Goal: Transaction & Acquisition: Download file/media

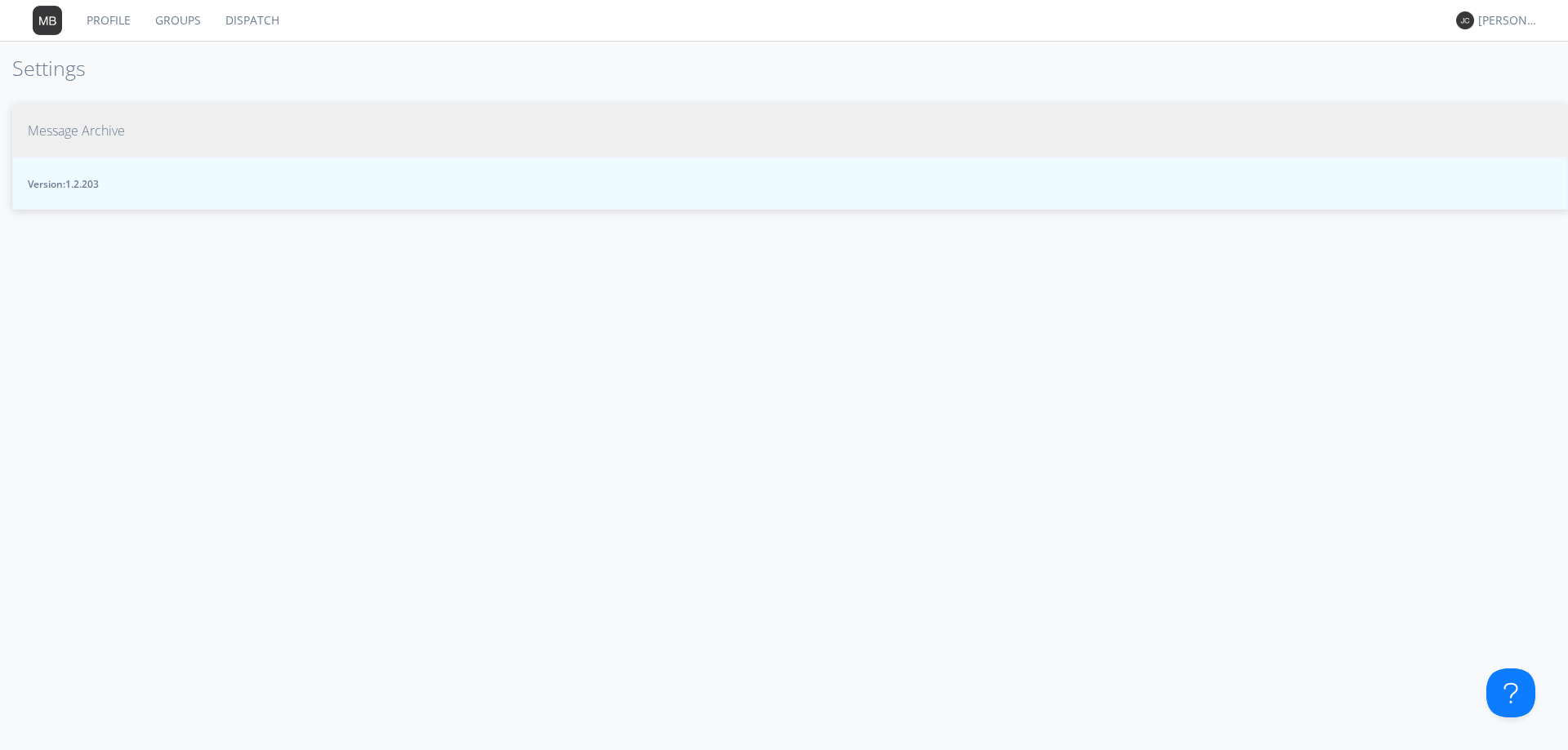
click at [85, 134] on span "Message Archive" at bounding box center [76, 131] width 97 height 19
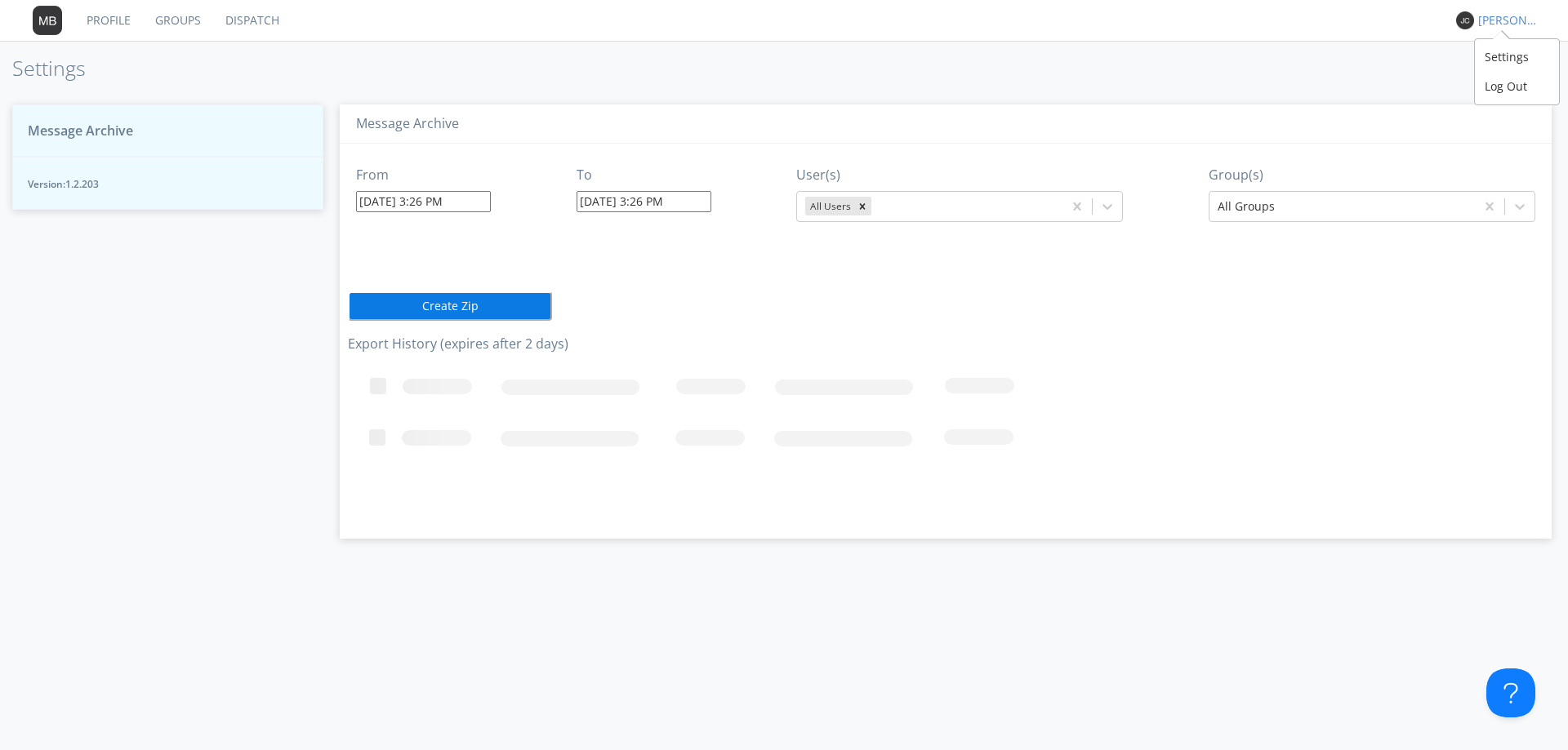
click at [1497, 20] on div "[PERSON_NAME] *" at bounding box center [1509, 20] width 61 height 17
click at [1496, 65] on div "Settings" at bounding box center [1517, 58] width 84 height 30
click at [250, 19] on link "Dispatch" at bounding box center [252, 20] width 78 height 41
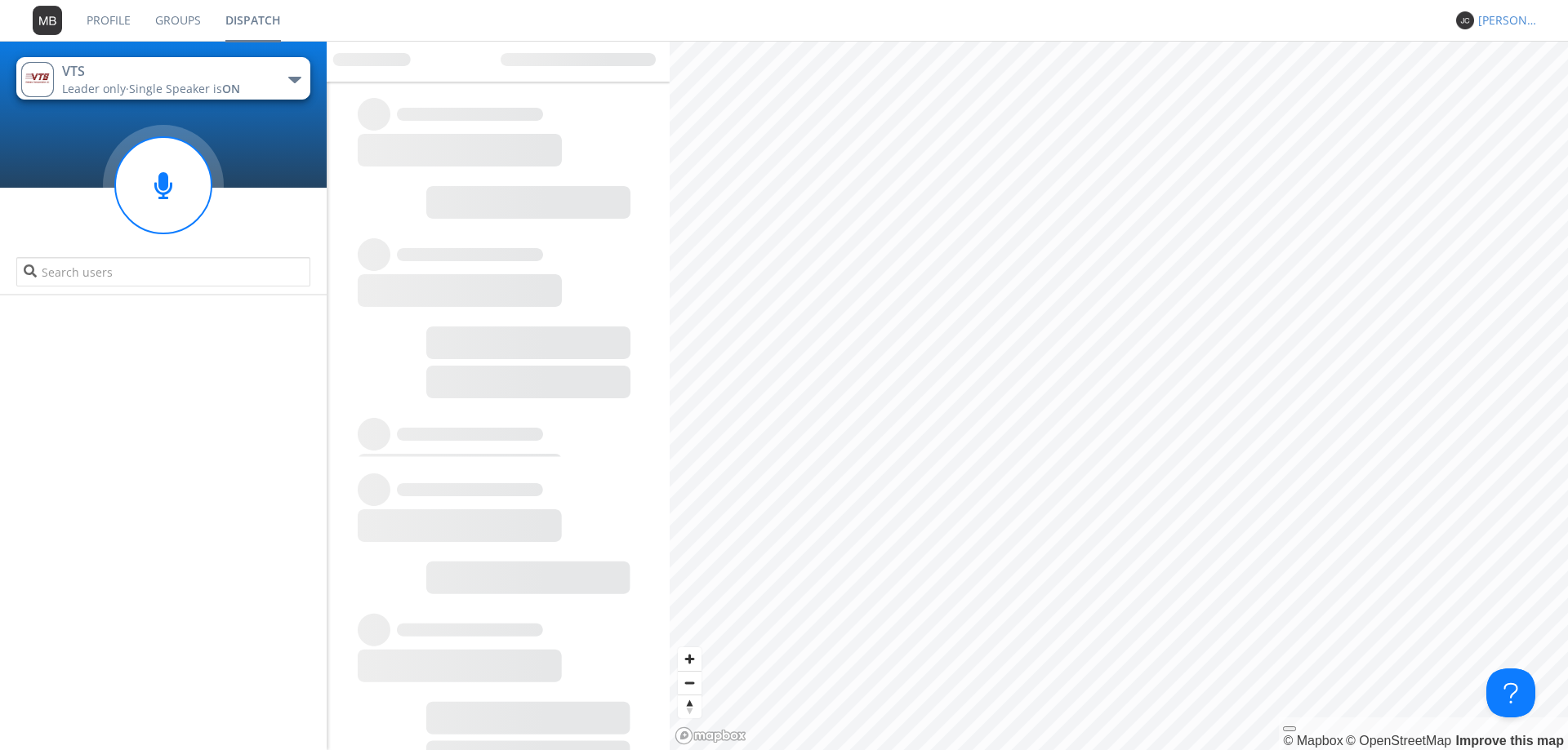
click at [1513, 19] on div "[PERSON_NAME] *" at bounding box center [1509, 20] width 61 height 17
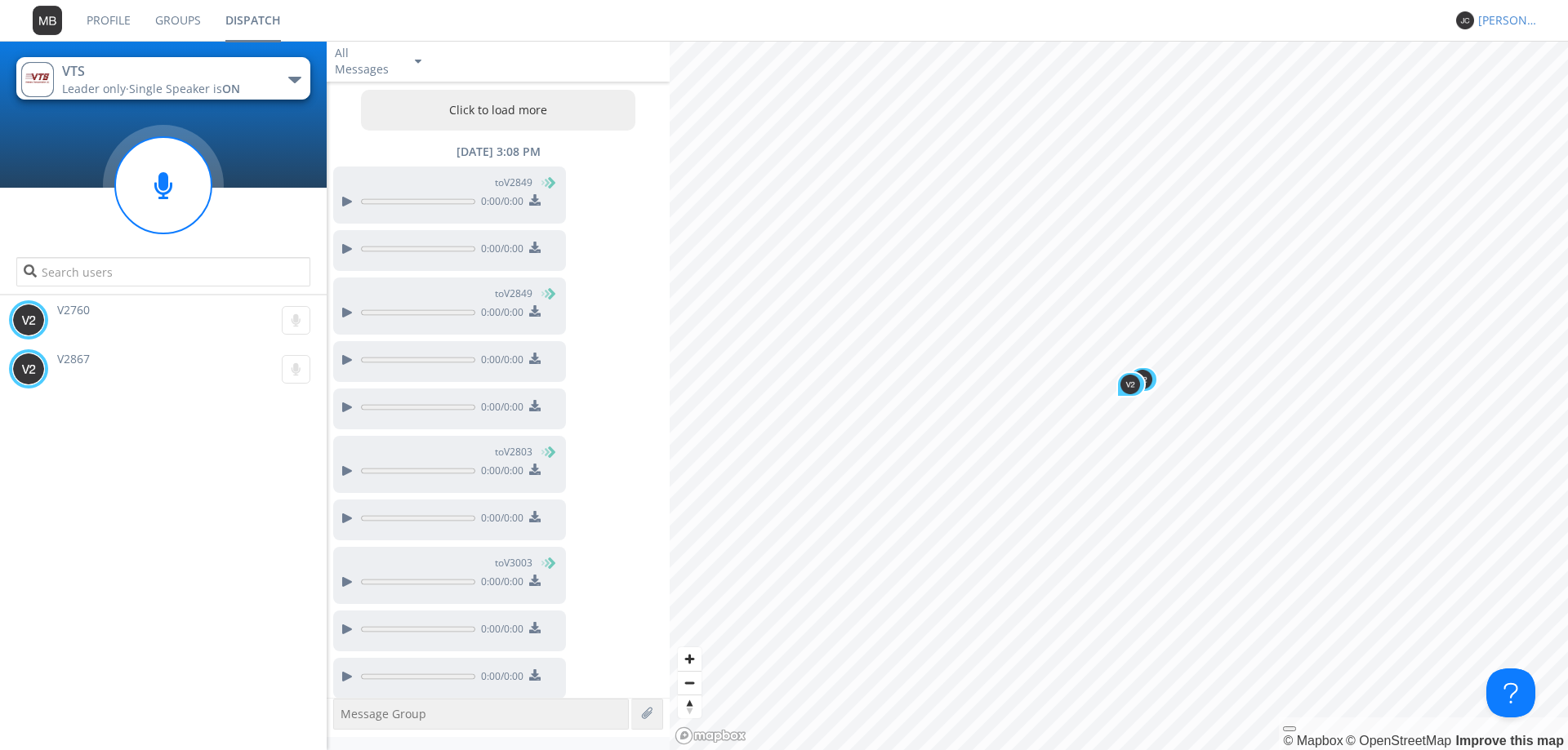
click at [1496, 21] on div "[PERSON_NAME] *" at bounding box center [1509, 20] width 61 height 17
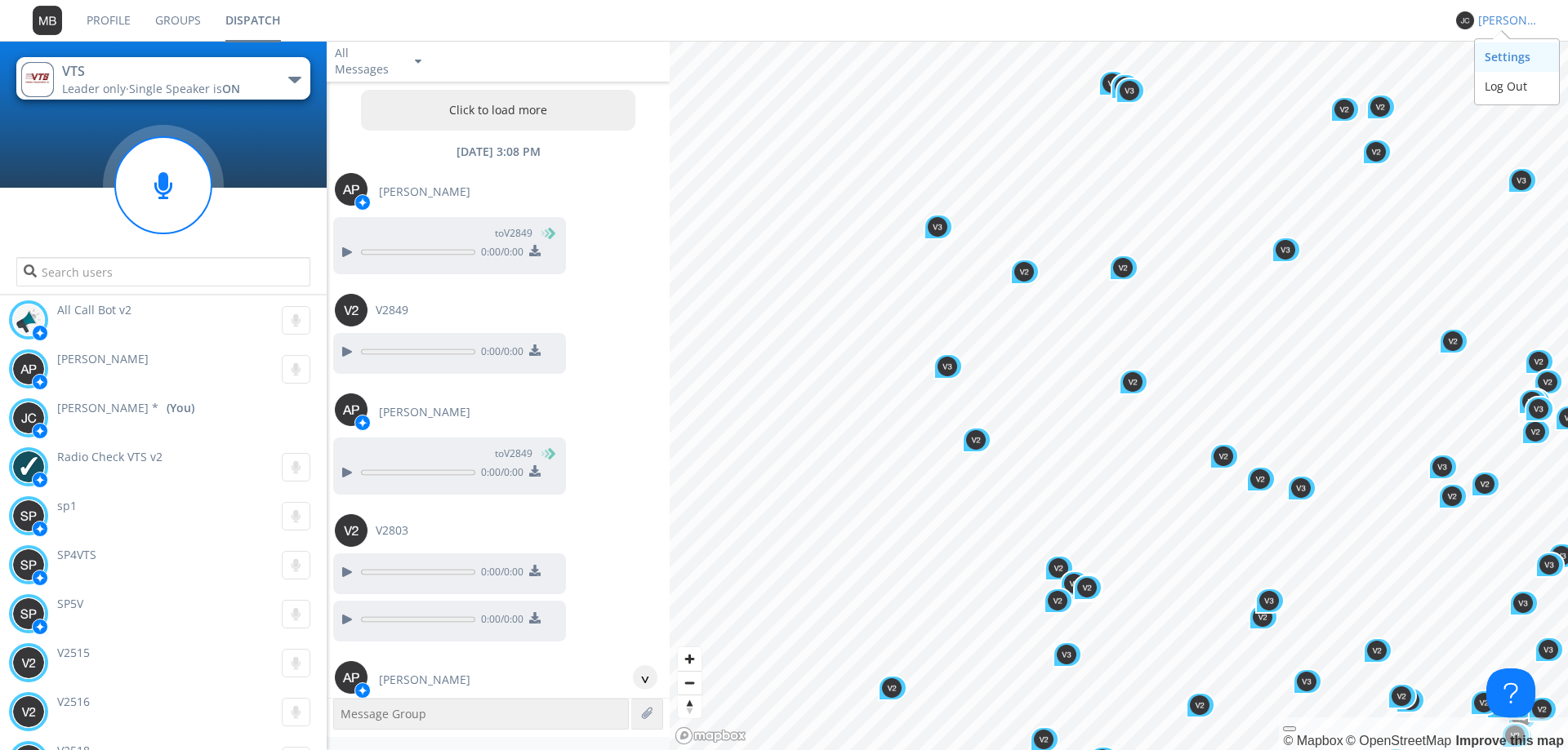
click at [1506, 56] on div "Settings" at bounding box center [1517, 58] width 84 height 30
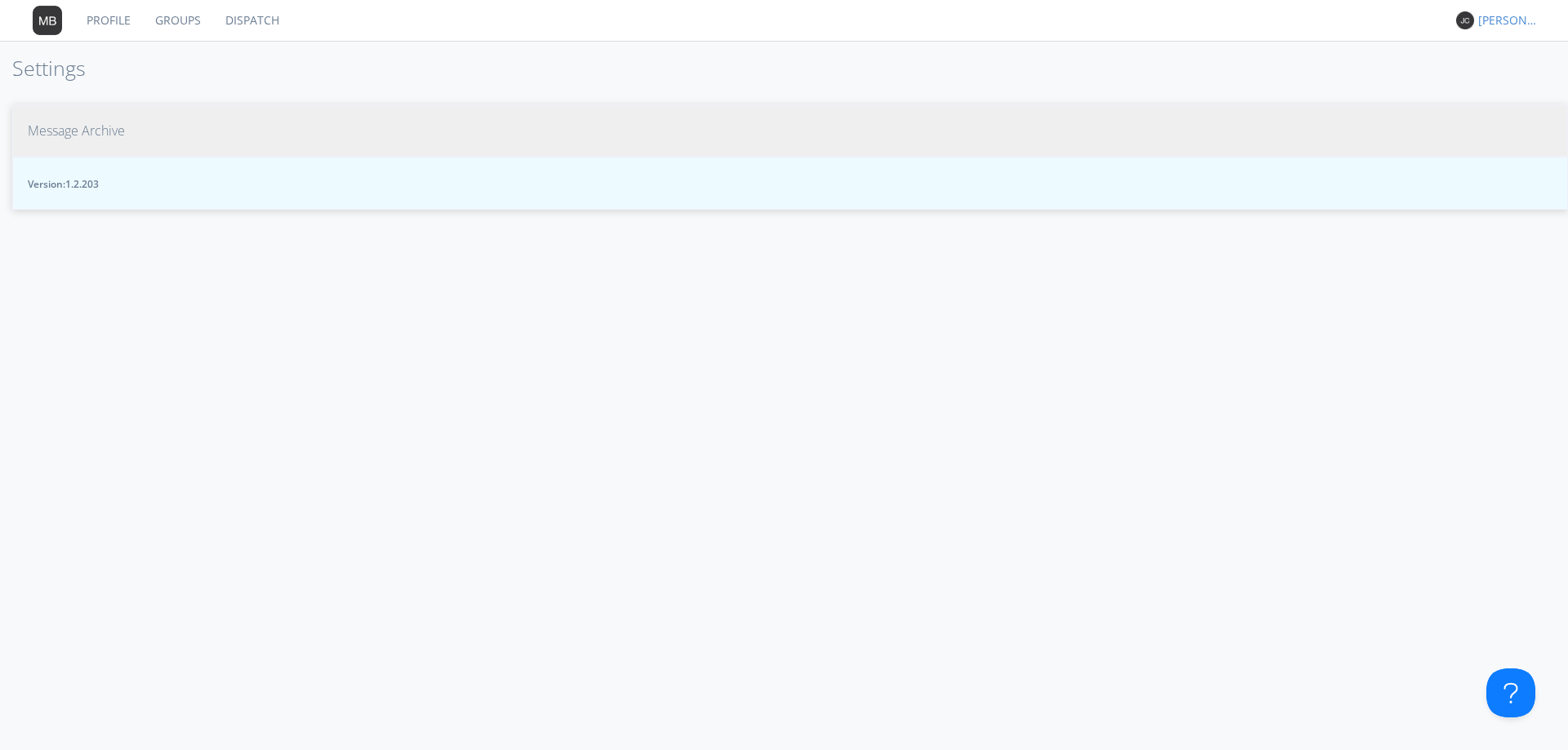
click at [89, 135] on span "Message Archive" at bounding box center [76, 131] width 97 height 19
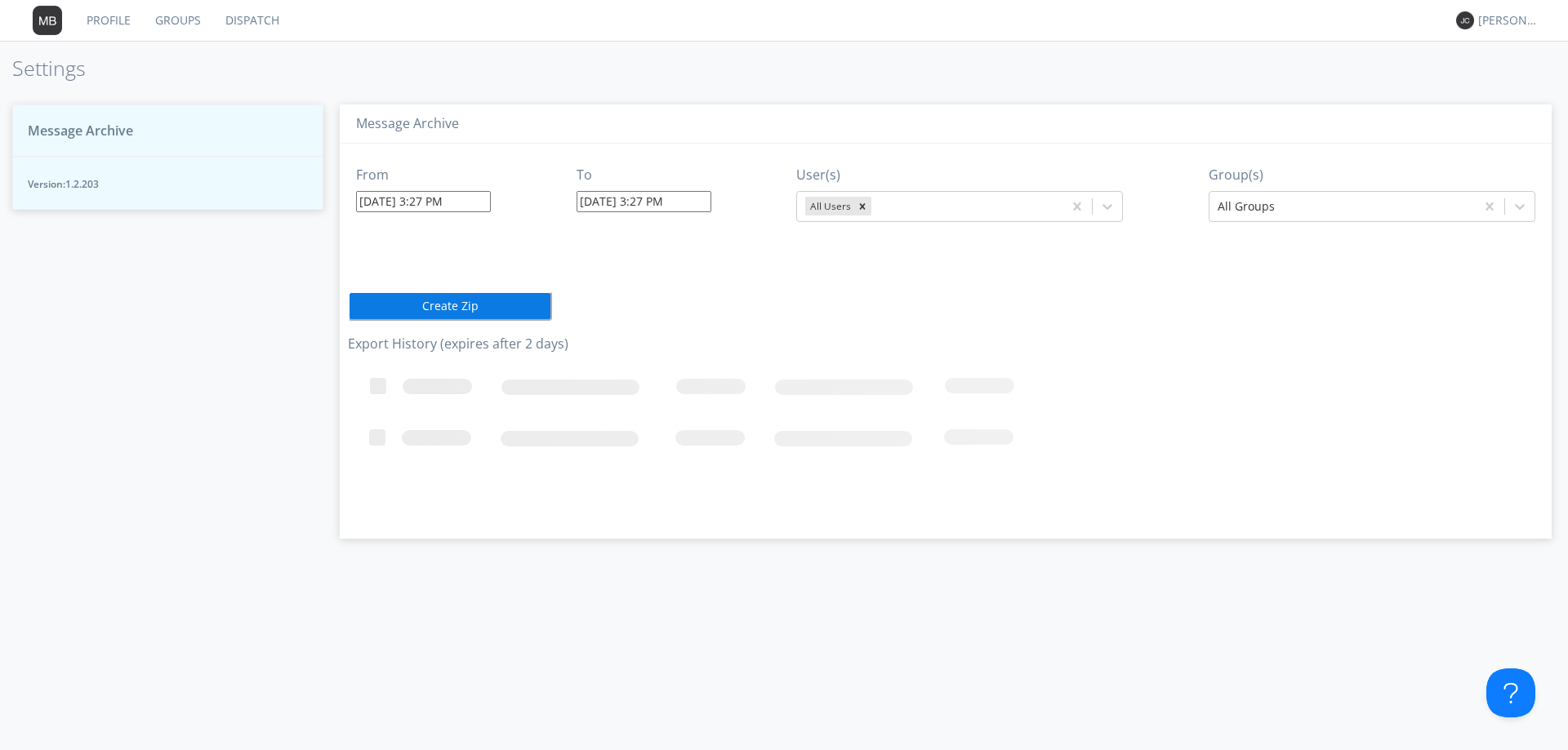
click at [251, 19] on link "Dispatch" at bounding box center [252, 20] width 78 height 41
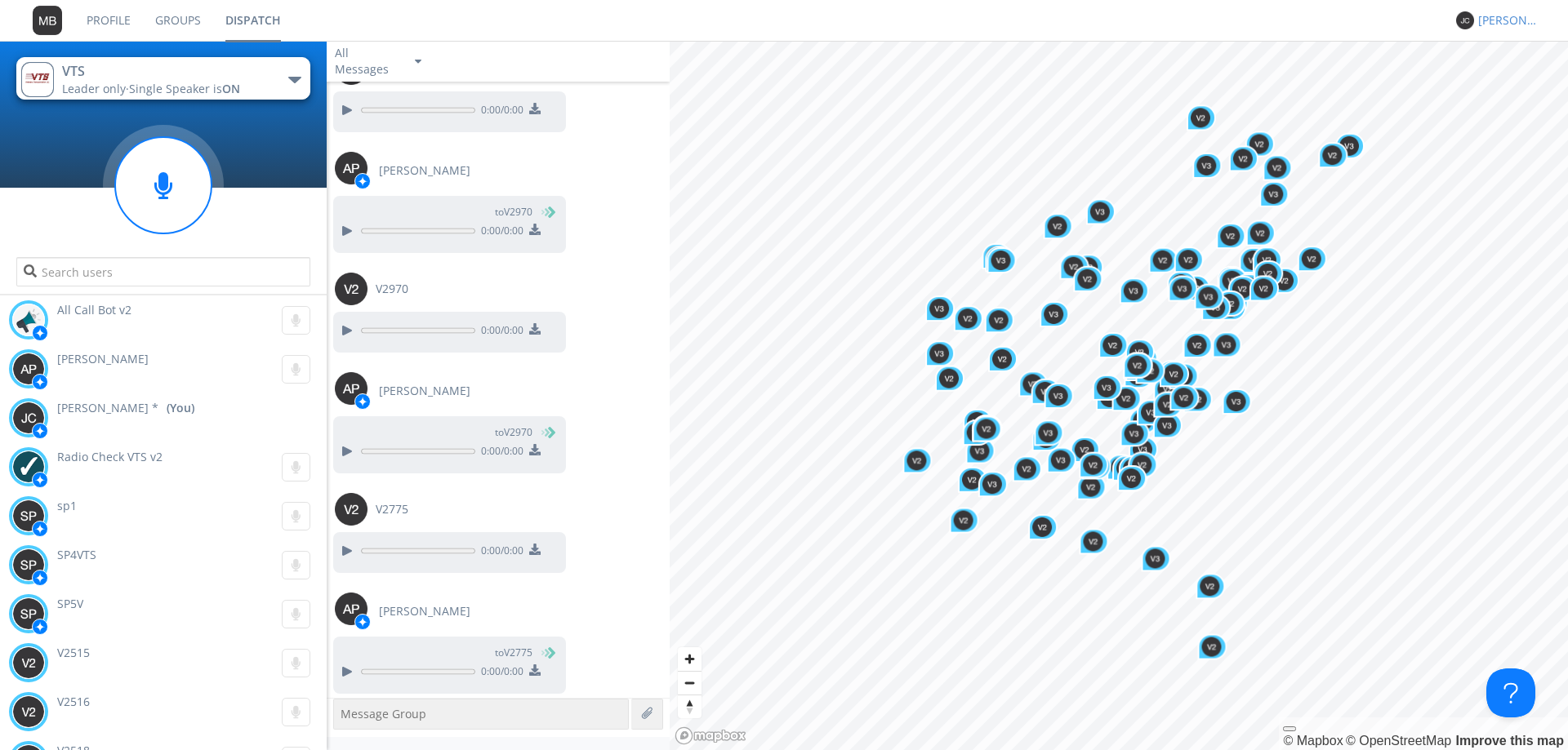
scroll to position [1557, 0]
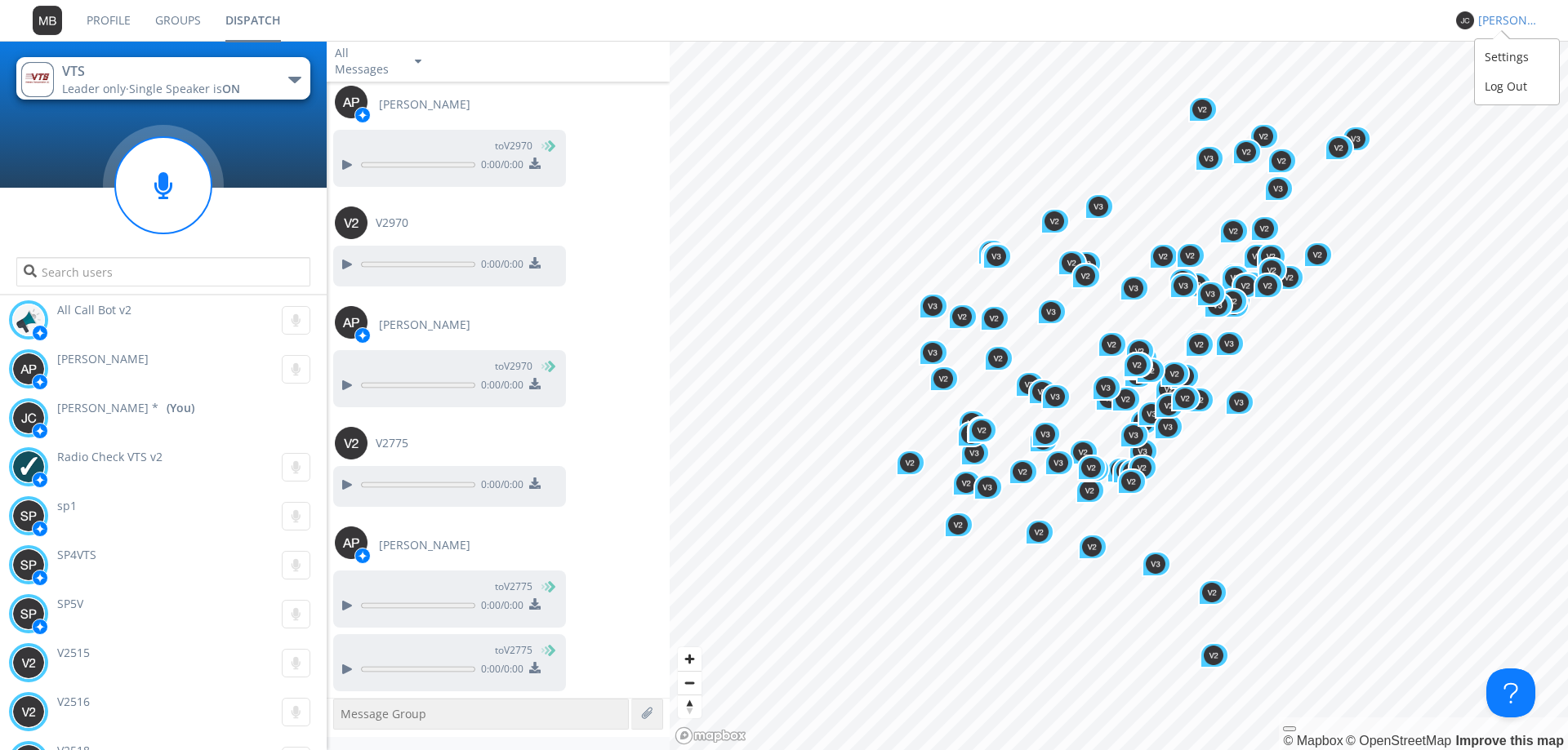
click at [1503, 21] on div "[PERSON_NAME] *" at bounding box center [1509, 20] width 61 height 17
click at [1511, 64] on div "Settings" at bounding box center [1517, 58] width 84 height 30
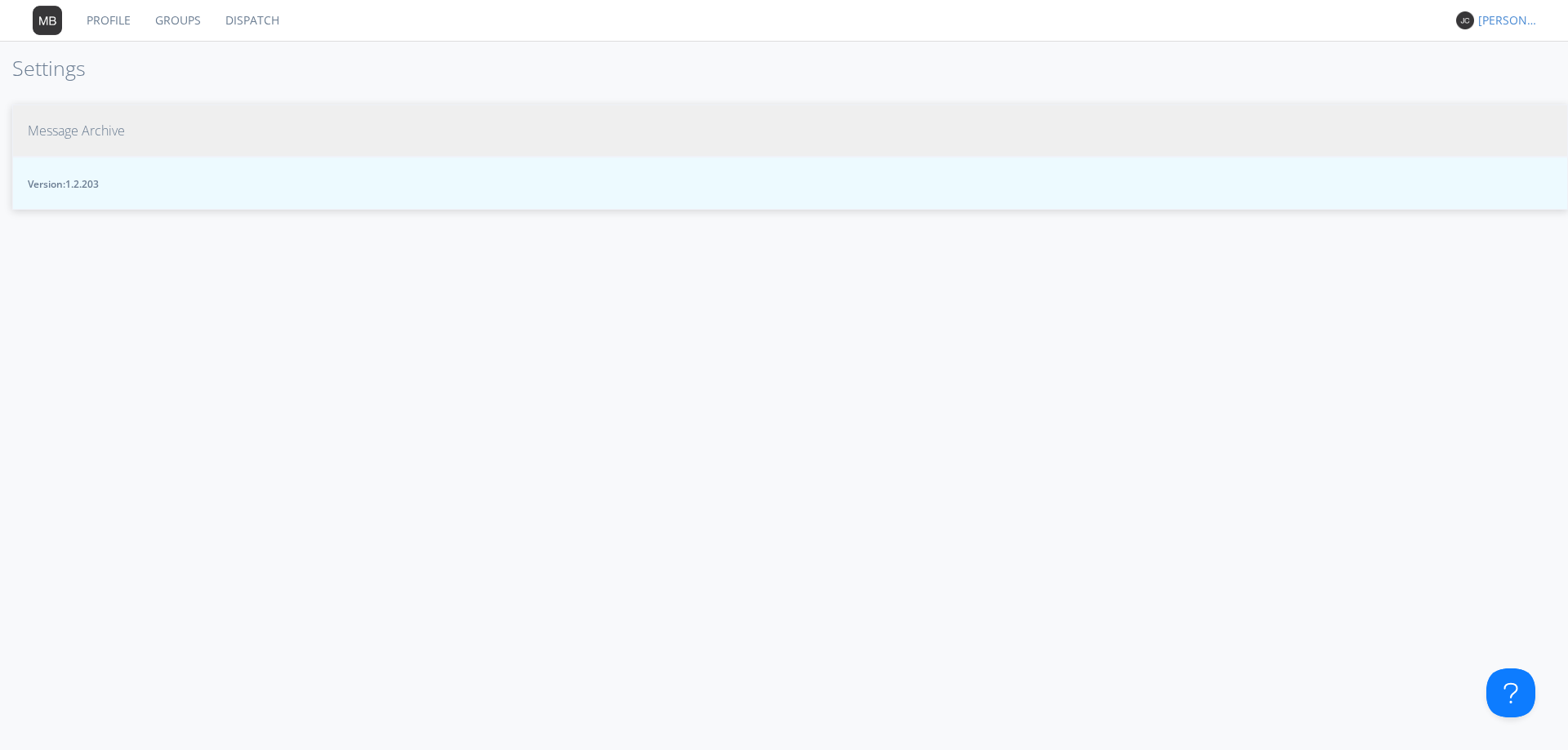
click at [78, 131] on span "Message Archive" at bounding box center [76, 131] width 97 height 19
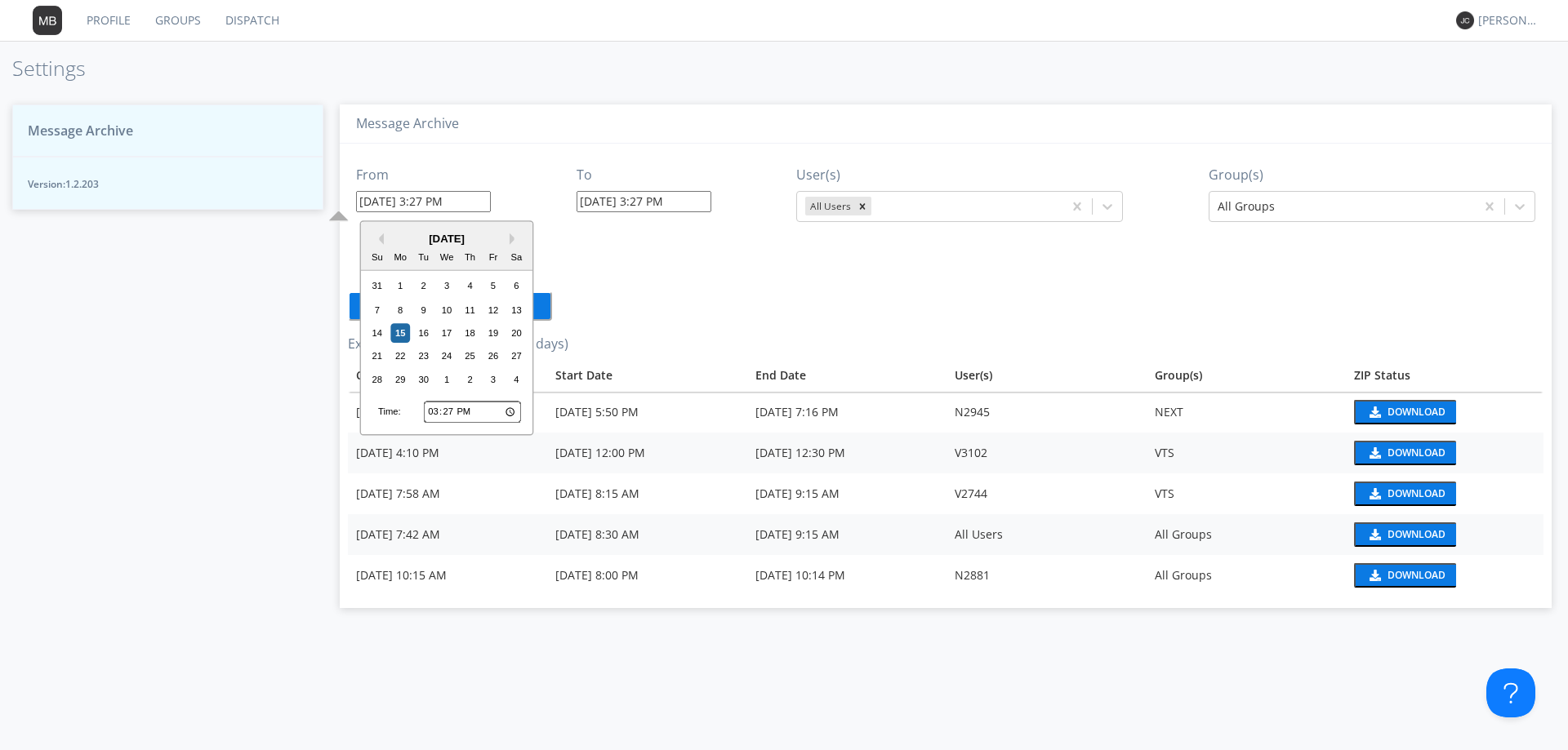
click at [438, 199] on input "[DATE] 3:27 PM" at bounding box center [423, 201] width 134 height 21
click at [439, 411] on input "15:27" at bounding box center [472, 412] width 97 height 21
type input "13:27"
type input "[DATE] 1:27 PM"
type input "22:27"
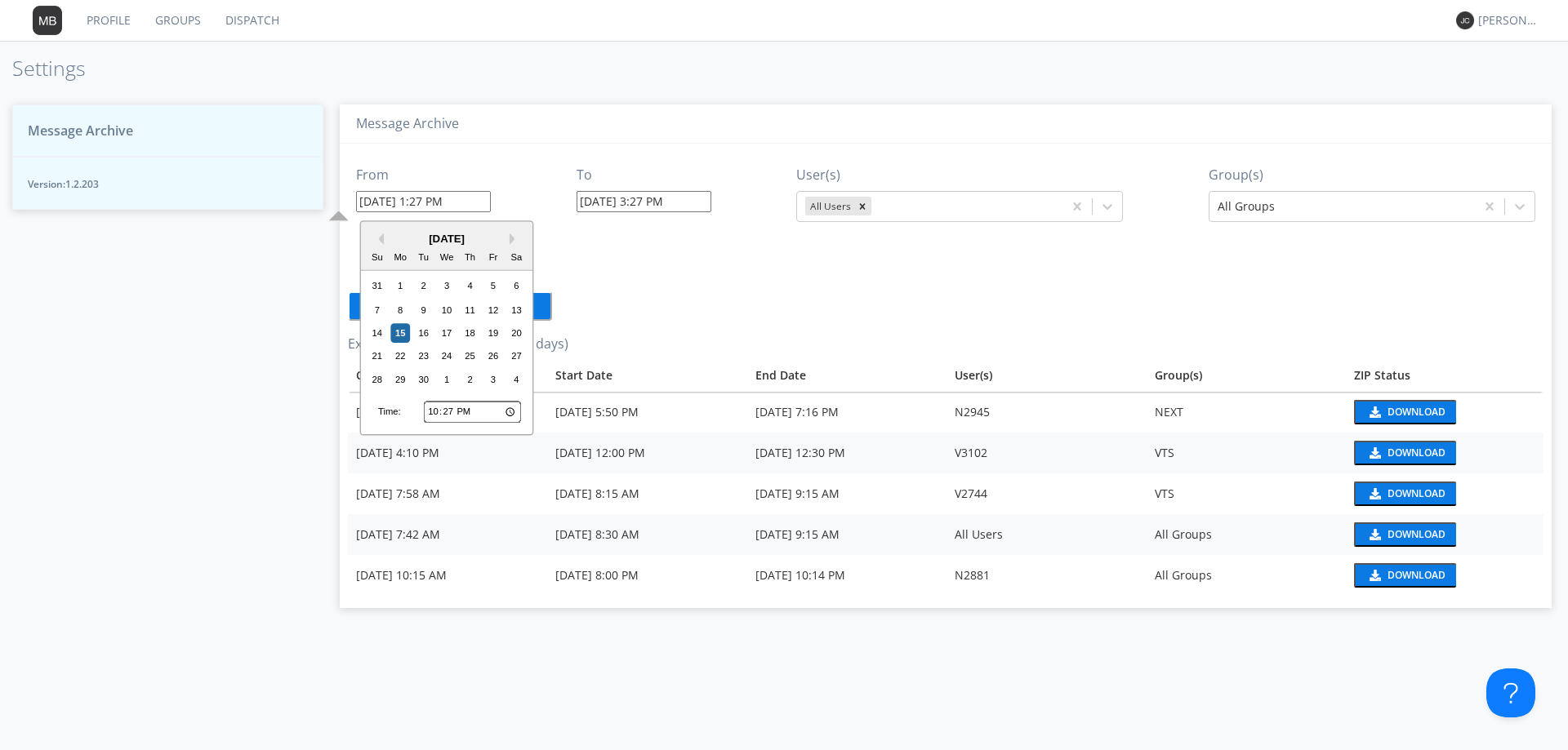
type input "[DATE] 10:27 PM"
type input "22:03"
type input "[DATE] 10:03 PM"
type input "22:30"
type input "[DATE] 10:30 PM"
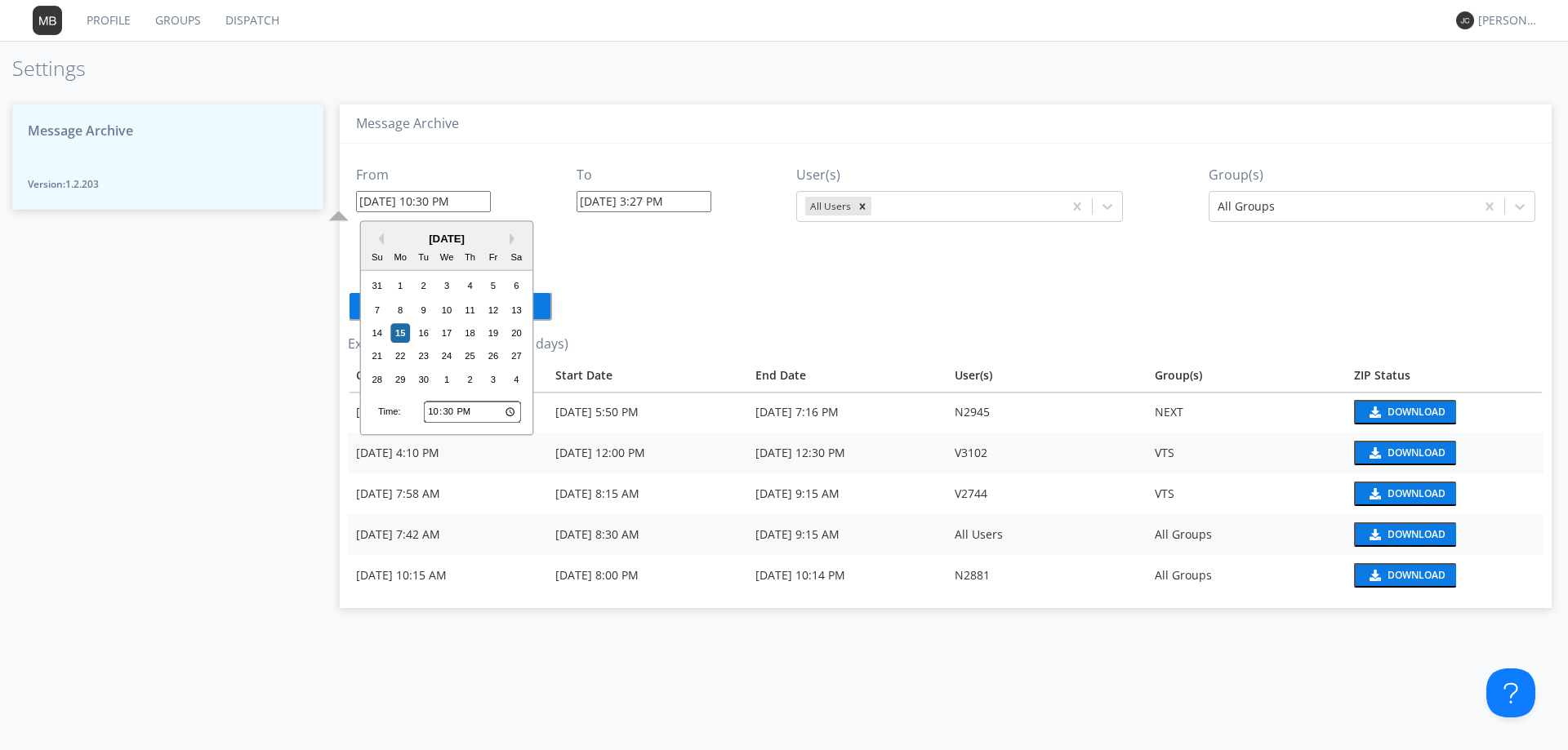
type input "10:30"
type input "[DATE] 10:30 AM"
click at [400, 329] on div "15" at bounding box center [400, 333] width 19 height 19
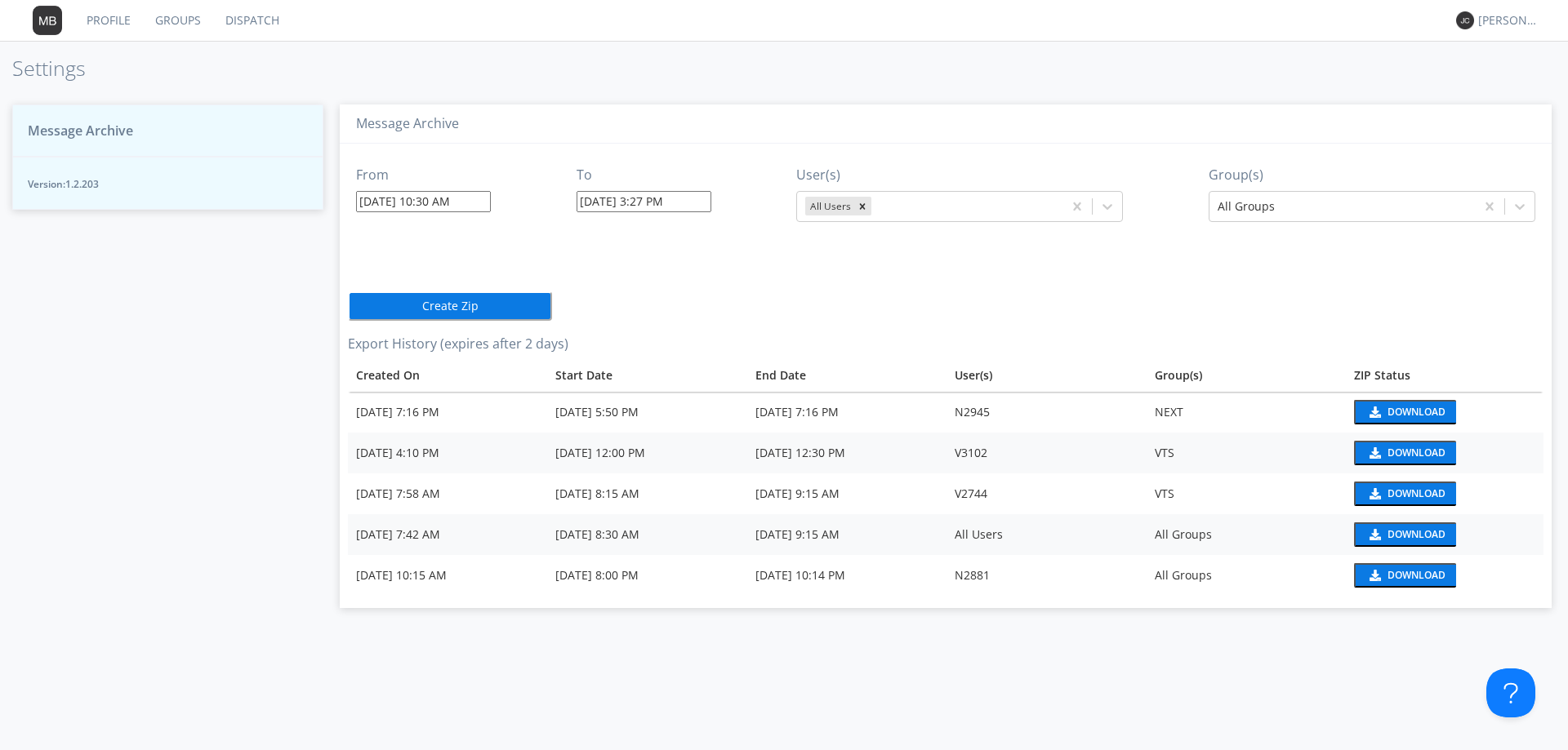
click at [637, 198] on input "[DATE] 3:27 PM" at bounding box center [644, 201] width 134 height 21
click at [653, 410] on input "15:27" at bounding box center [693, 412] width 97 height 21
type input "13:27"
type input "[DATE] 1:27 PM"
type input "12:27"
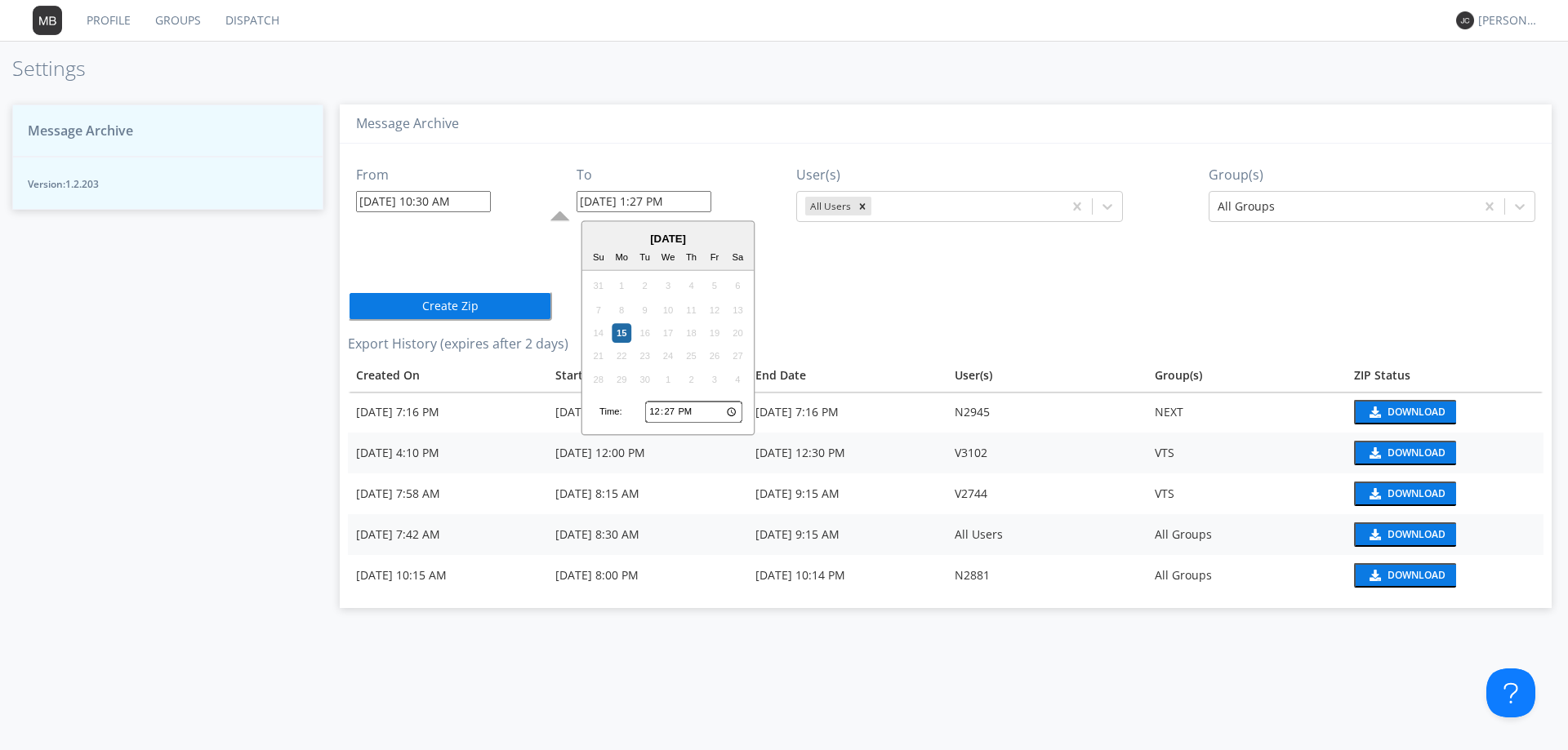
type input "[DATE] 12:27 PM"
type input "12:03"
type input "[DATE] 12:03 PM"
type input "12:30"
type input "[DATE] 12:30 PM"
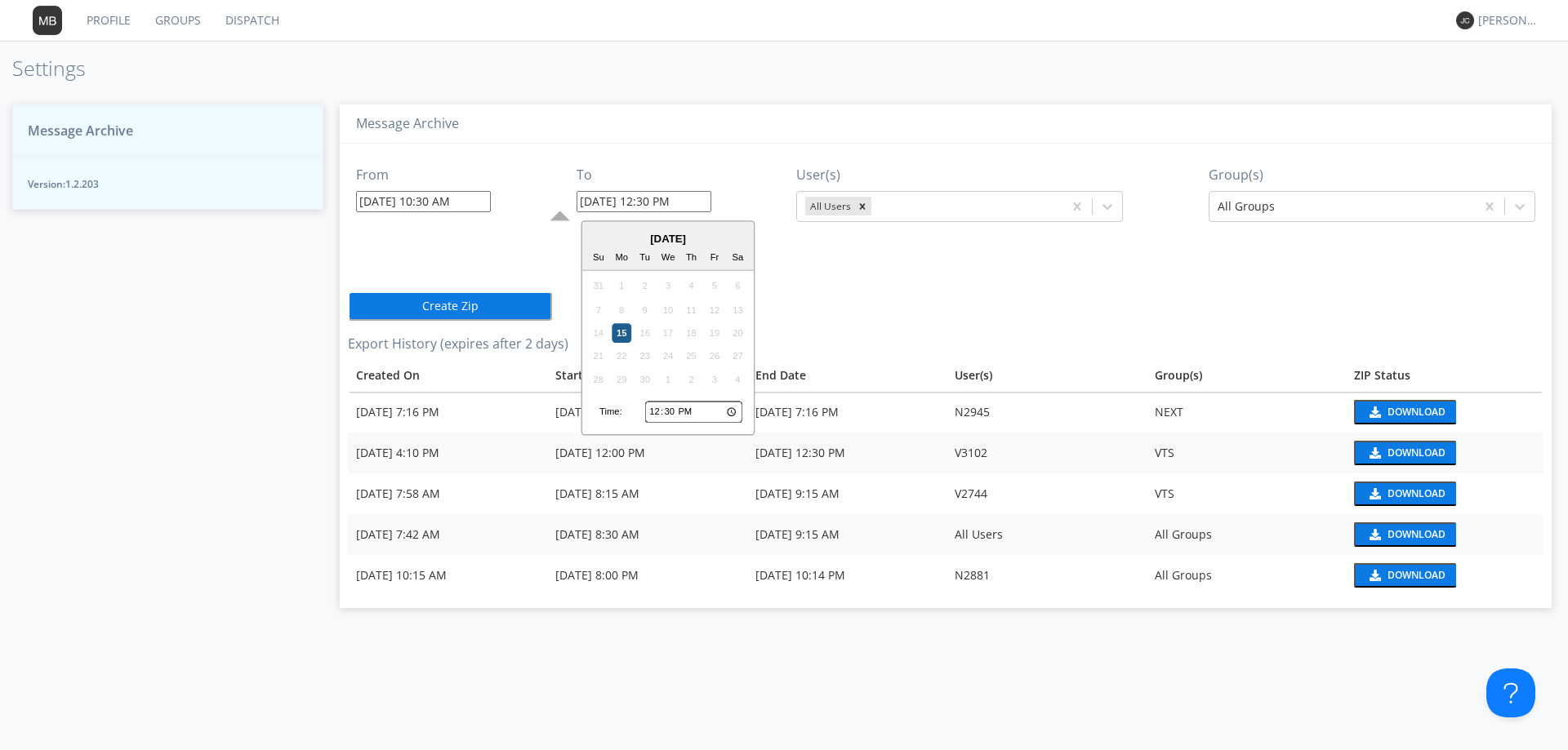
click at [624, 331] on div "15" at bounding box center [621, 333] width 19 height 19
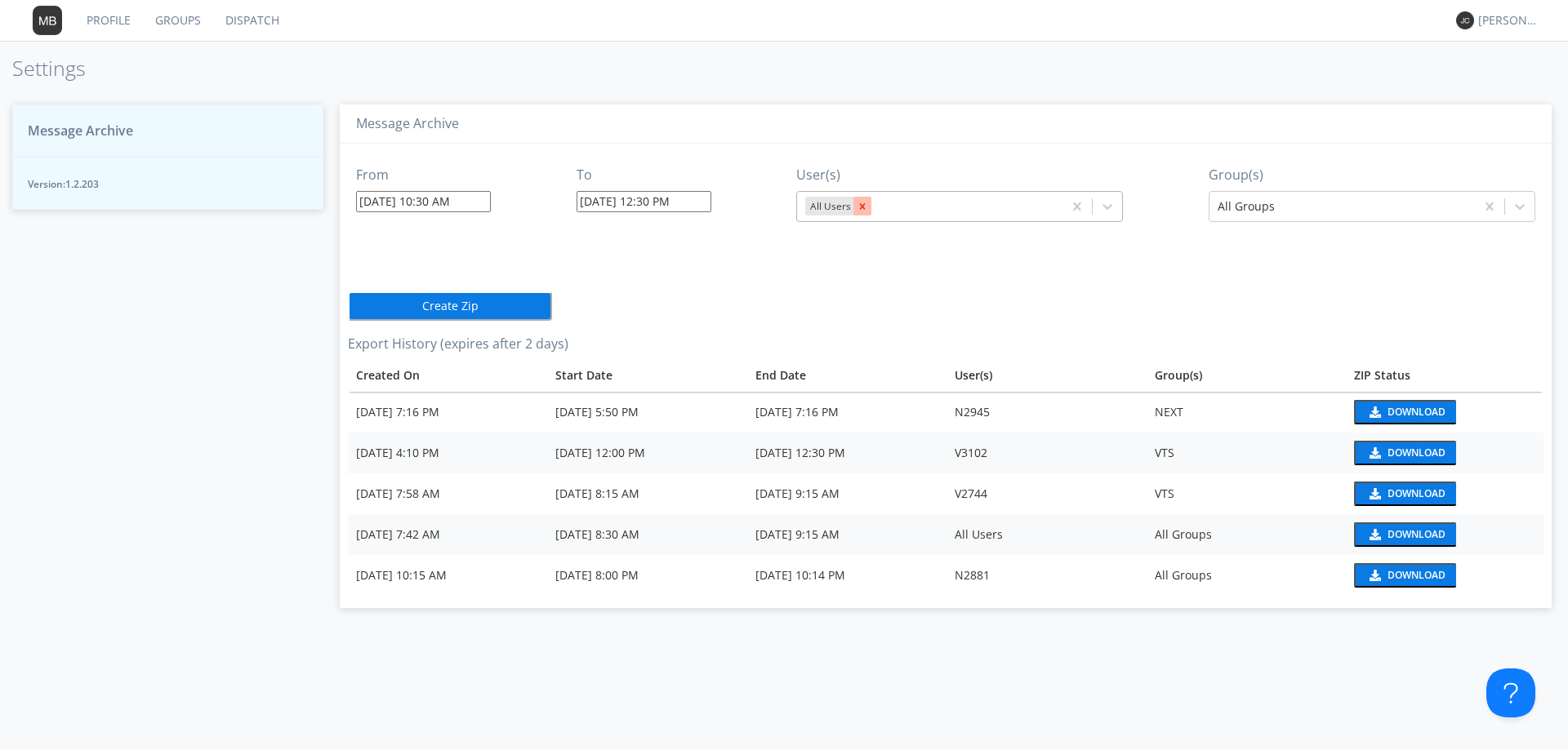
click at [861, 207] on icon "Remove All Users" at bounding box center [862, 206] width 11 height 11
click at [824, 203] on div at bounding box center [944, 207] width 278 height 19
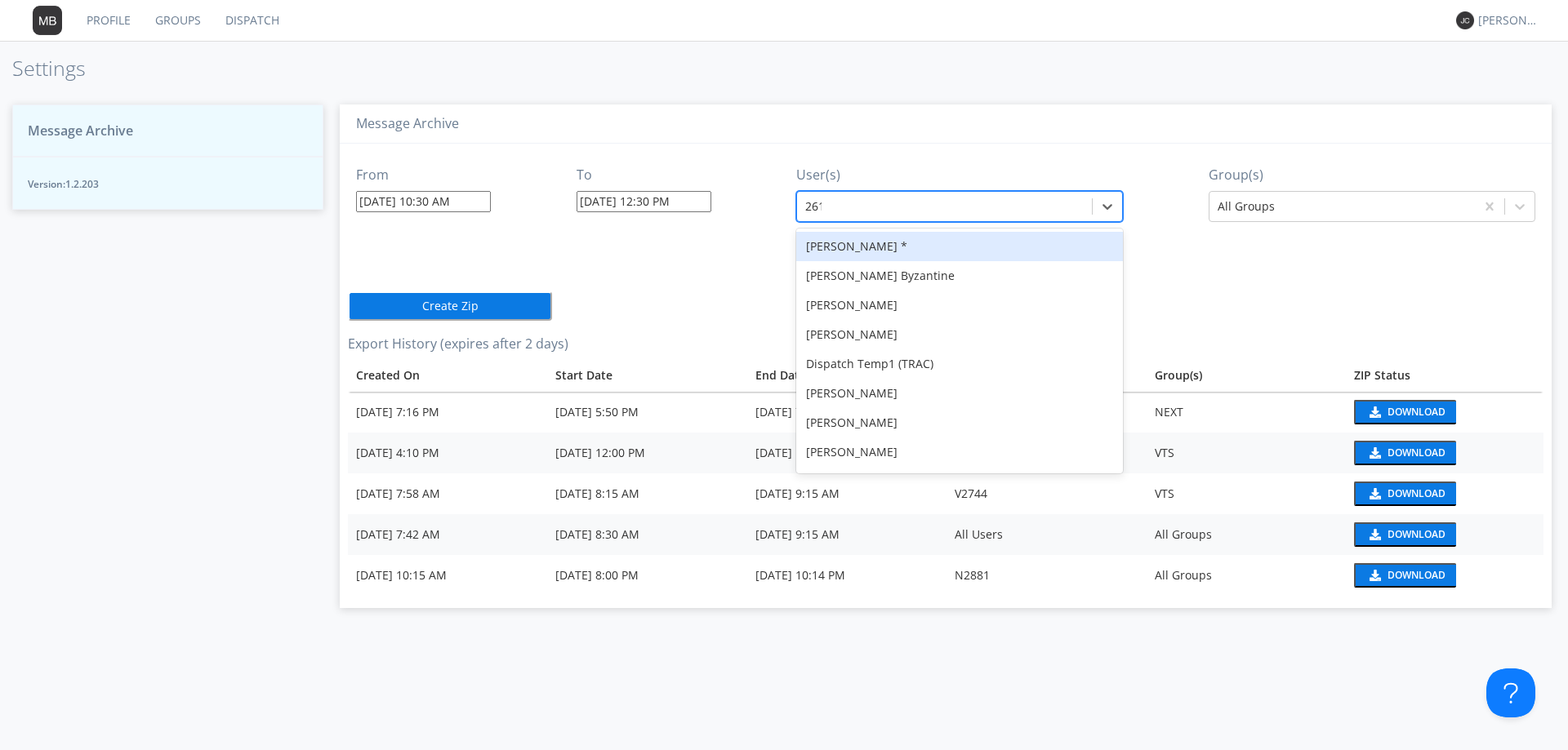
type input "2612"
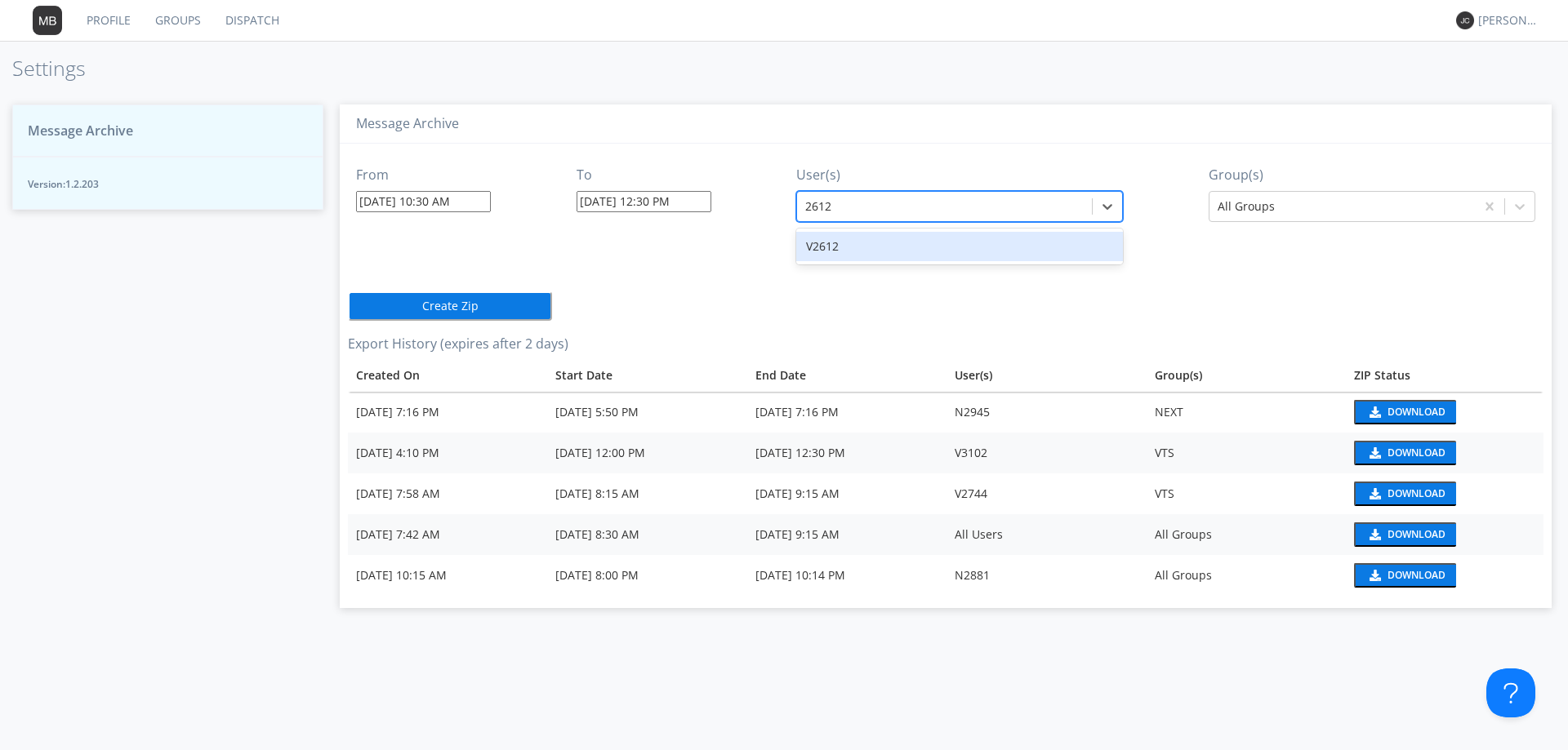
click at [819, 243] on div "V2612" at bounding box center [959, 247] width 326 height 30
click at [1264, 207] on div at bounding box center [1342, 207] width 249 height 19
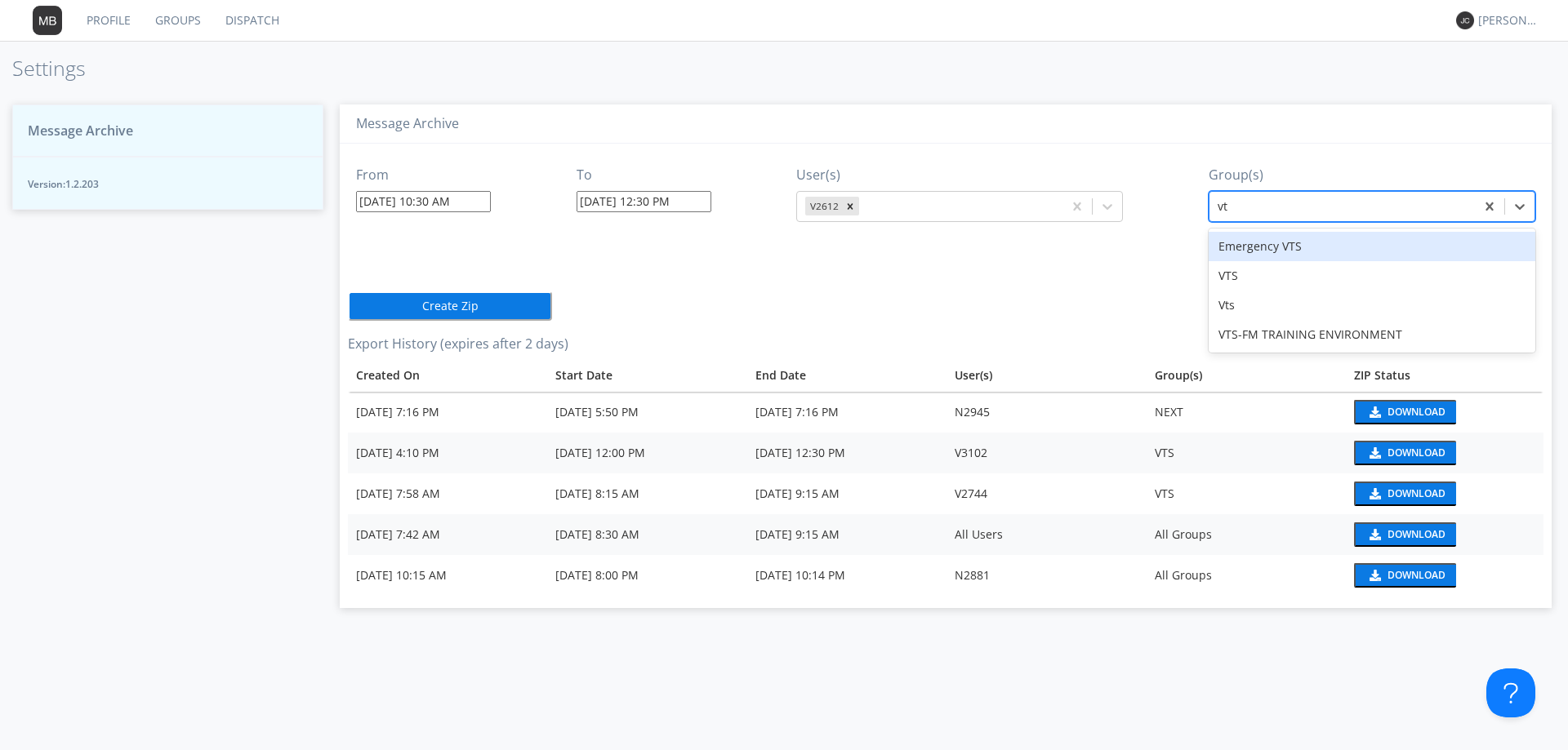
type input "vts"
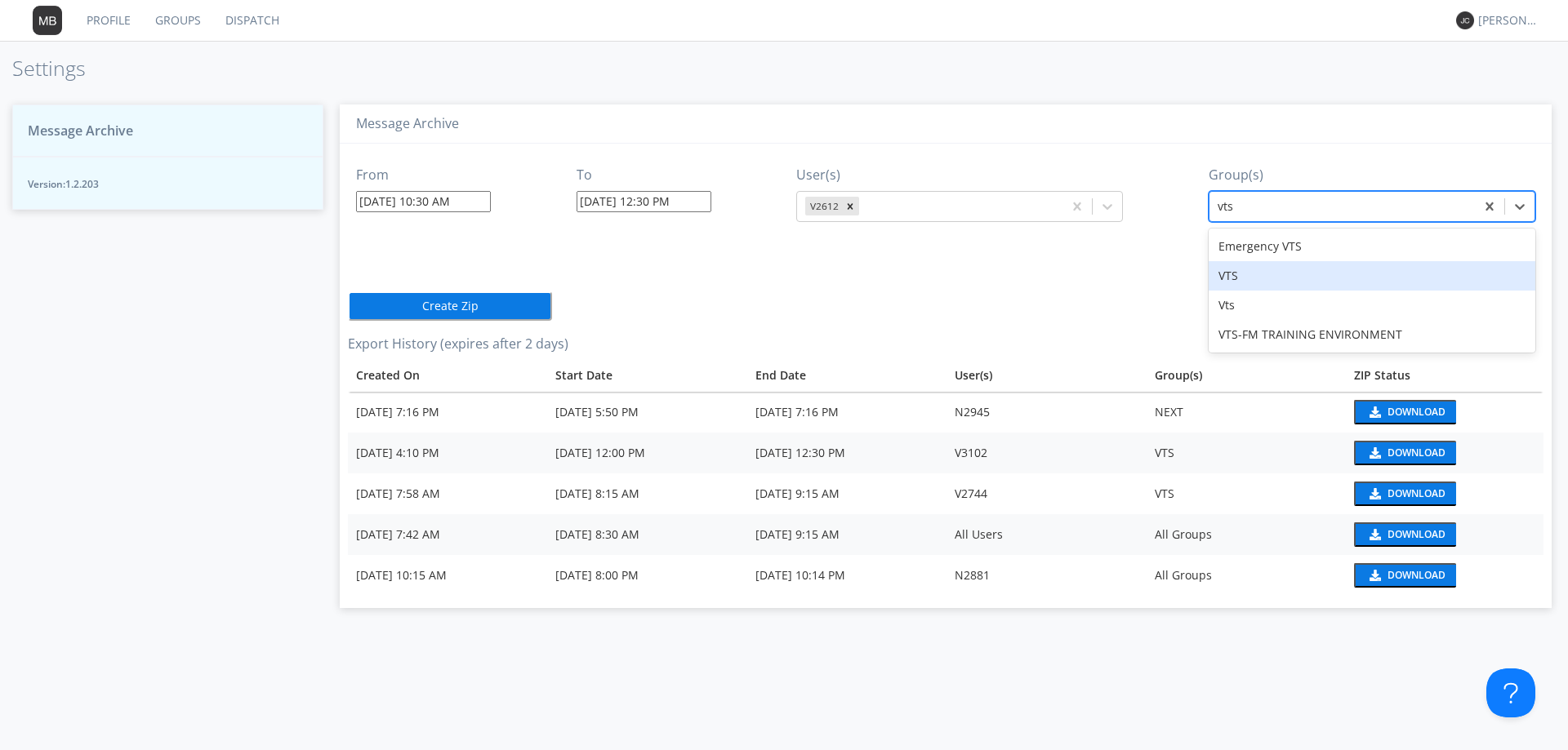
click at [1245, 279] on div "VTS" at bounding box center [1372, 276] width 326 height 30
click at [457, 310] on button "Create Zip" at bounding box center [450, 306] width 204 height 30
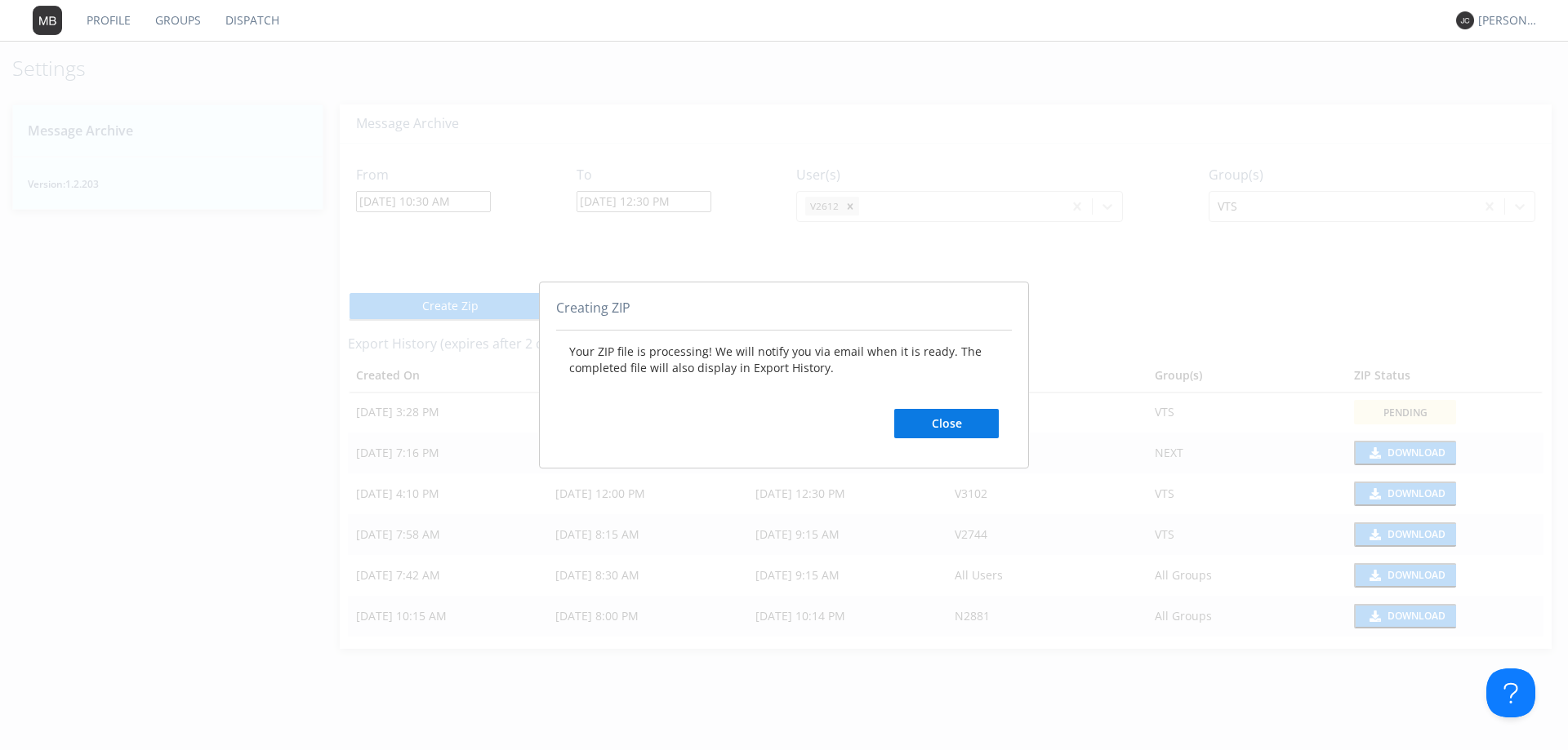
click at [948, 427] on button "Close" at bounding box center [946, 424] width 105 height 30
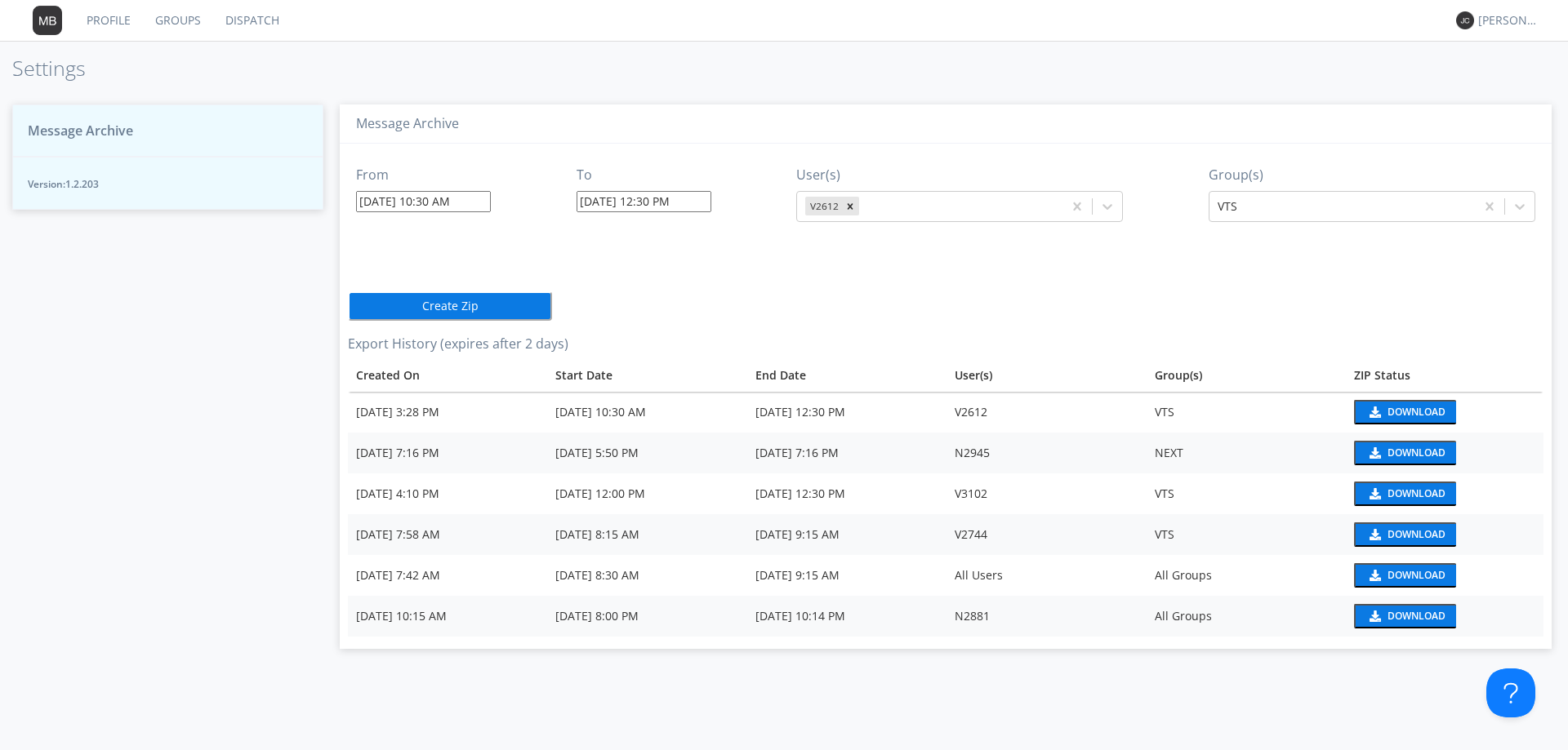
click at [1398, 408] on div "Download" at bounding box center [1416, 412] width 58 height 10
click at [261, 19] on link "Dispatch" at bounding box center [252, 20] width 78 height 41
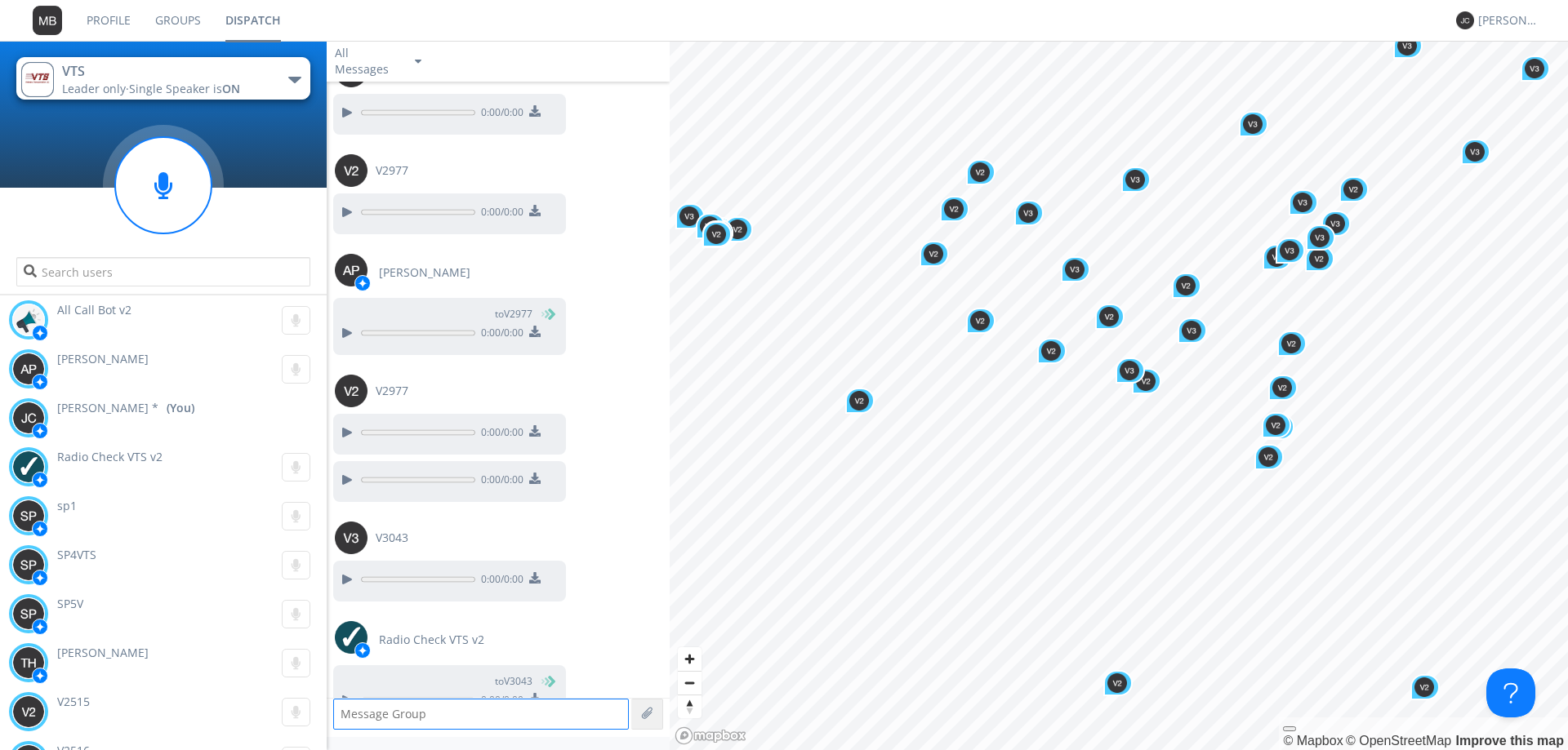
scroll to position [3569, 0]
